Goal: Navigation & Orientation: Go to known website

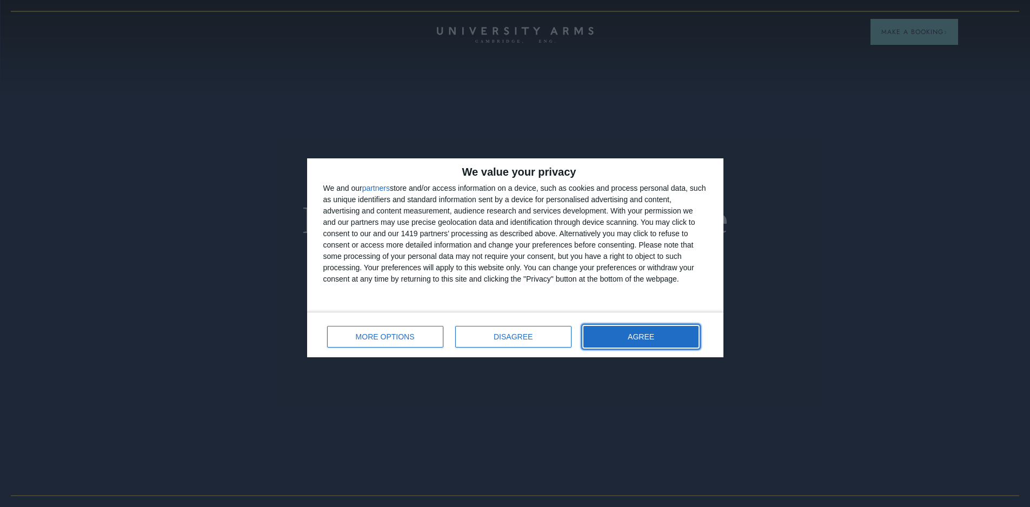
click at [663, 337] on button "AGREE" at bounding box center [642, 337] width 116 height 22
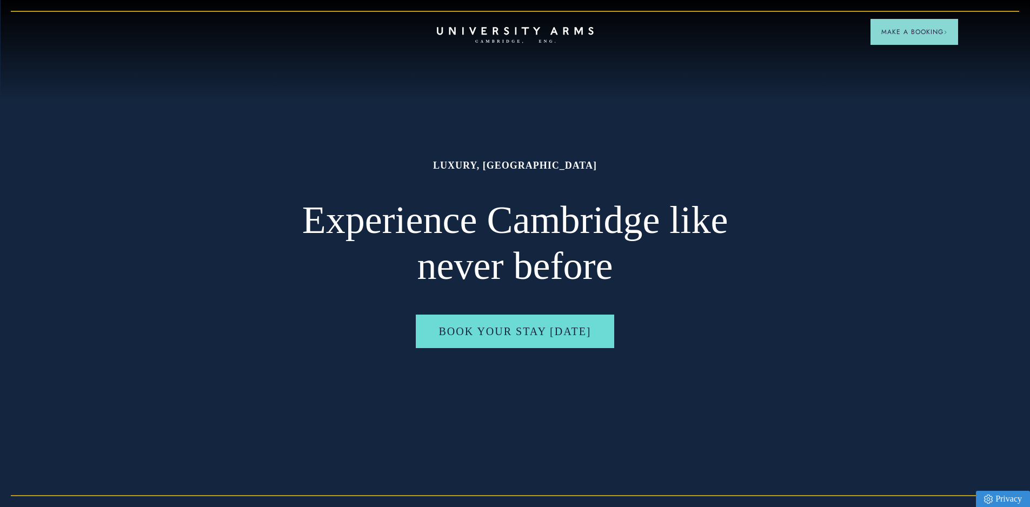
drag, startPoint x: 810, startPoint y: 209, endPoint x: 714, endPoint y: 6, distance: 224.8
drag, startPoint x: 535, startPoint y: 372, endPoint x: 471, endPoint y: 35, distance: 343.4
drag, startPoint x: 183, startPoint y: 120, endPoint x: 960, endPoint y: 47, distance: 780.1
click at [192, 117] on div at bounding box center [515, 253] width 1030 height 507
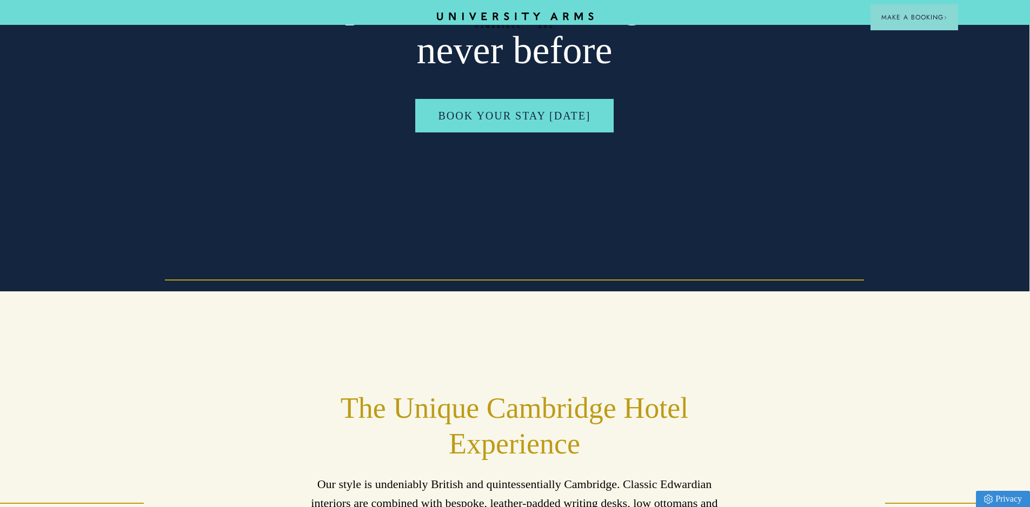
scroll to position [143, 1]
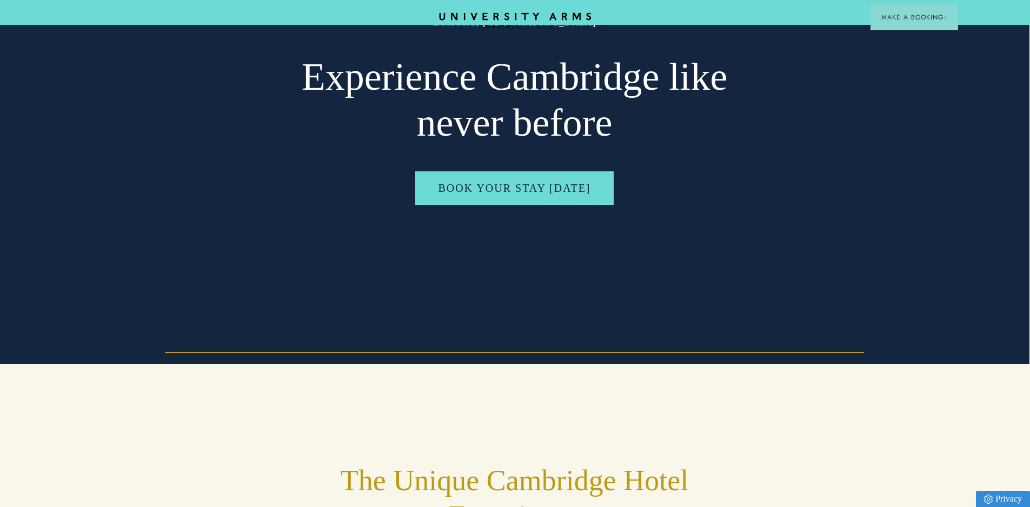
click at [478, 19] on icon "CAMBRIDGE’S LEADING LUXURY HOTEL SINCE [DATE]" at bounding box center [515, 20] width 152 height 16
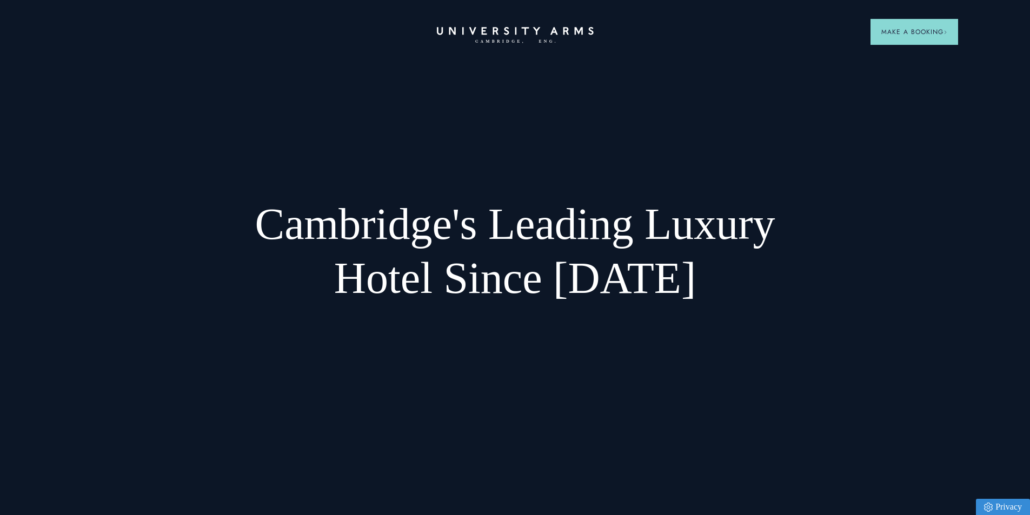
drag, startPoint x: 323, startPoint y: 260, endPoint x: 141, endPoint y: 0, distance: 317.2
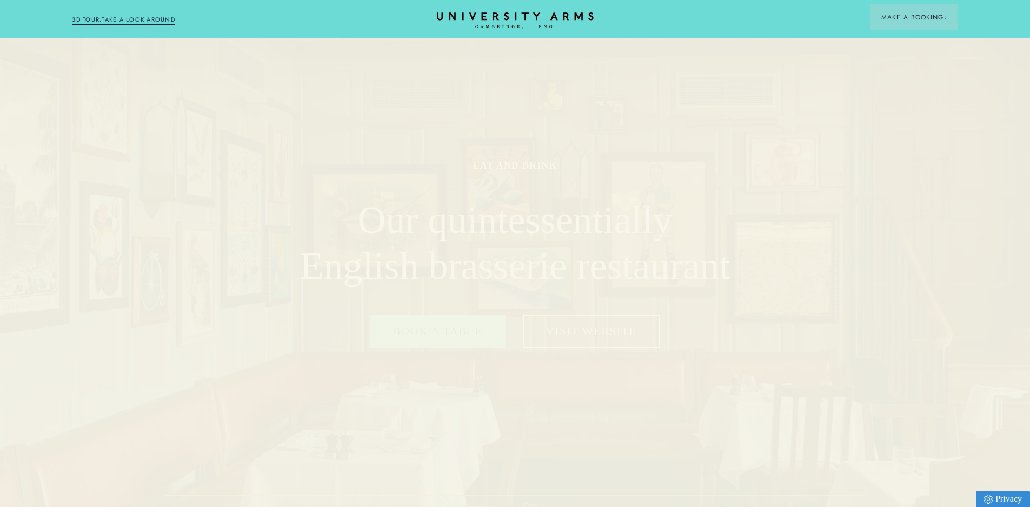
drag, startPoint x: 499, startPoint y: 221, endPoint x: 481, endPoint y: -47, distance: 268.3
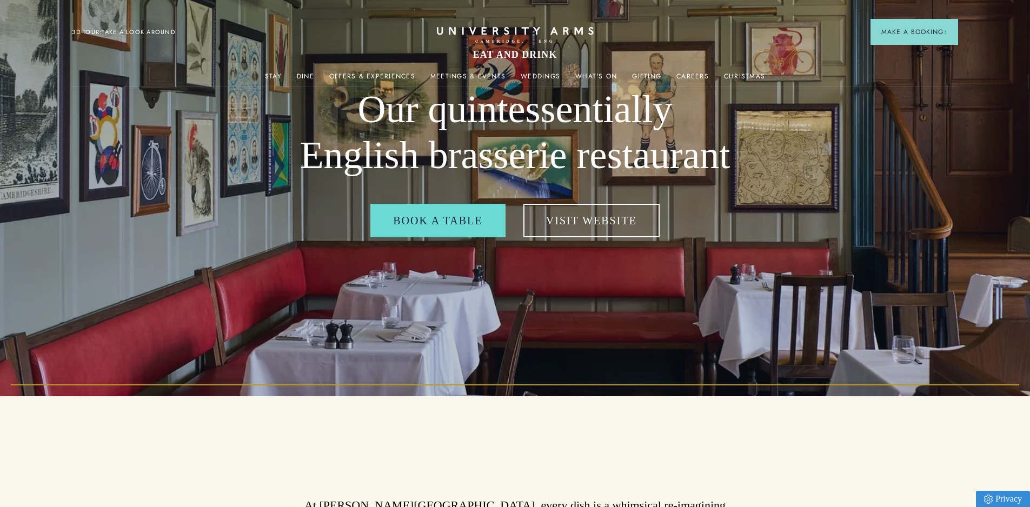
scroll to position [270, 0]
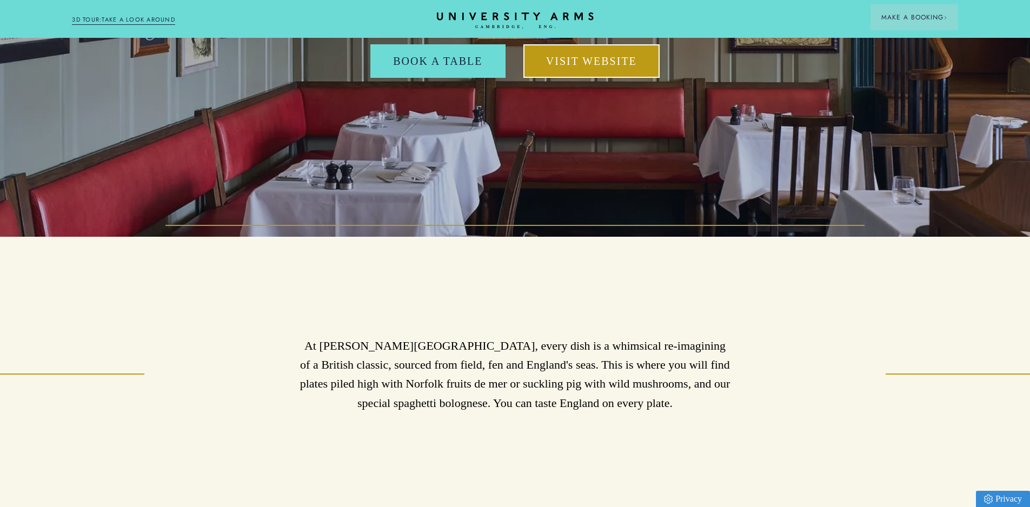
click at [600, 76] on link "Visit Website" at bounding box center [592, 61] width 136 height 34
